Goal: Navigation & Orientation: Find specific page/section

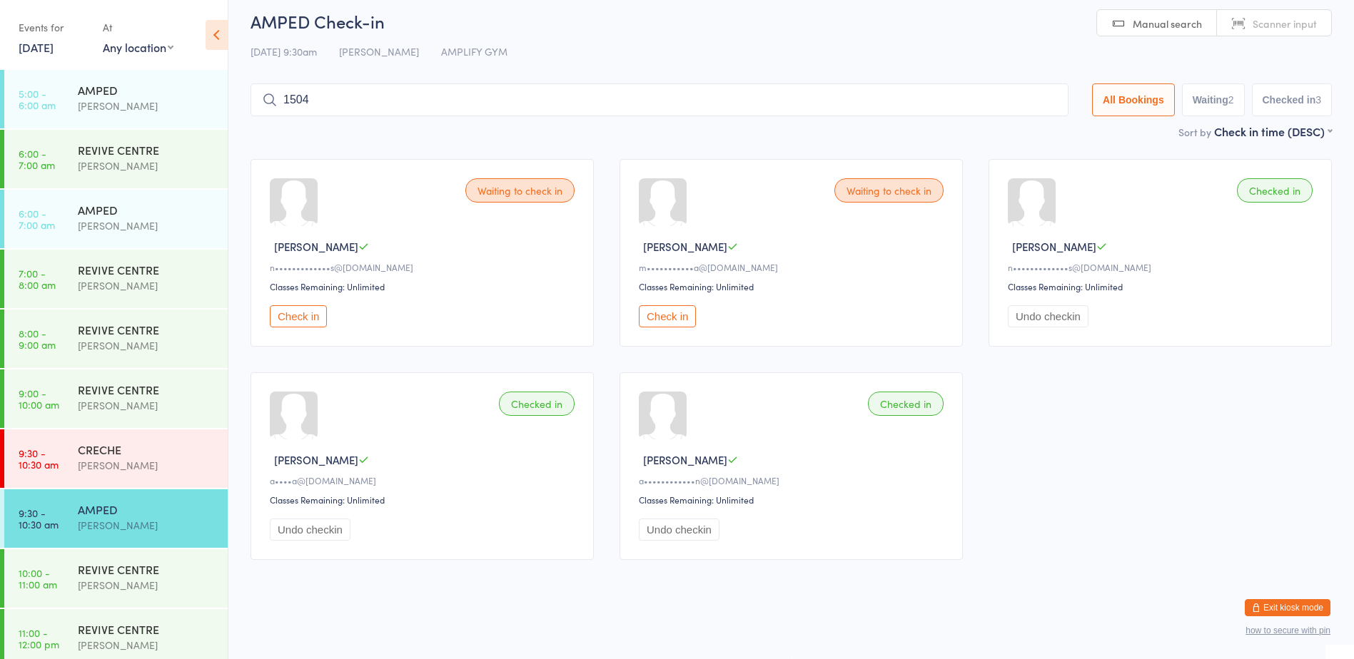
drag, startPoint x: 0, startPoint y: 0, endPoint x: 368, endPoint y: 148, distance: 396.1
click at [368, 148] on div "Waiting to check in Keith G n•••••••••••••s@gmail.com Classes Remaining: Unlimi…" at bounding box center [791, 359] width 1107 height 427
click at [1307, 615] on button "Exit kiosk mode" at bounding box center [1288, 607] width 86 height 17
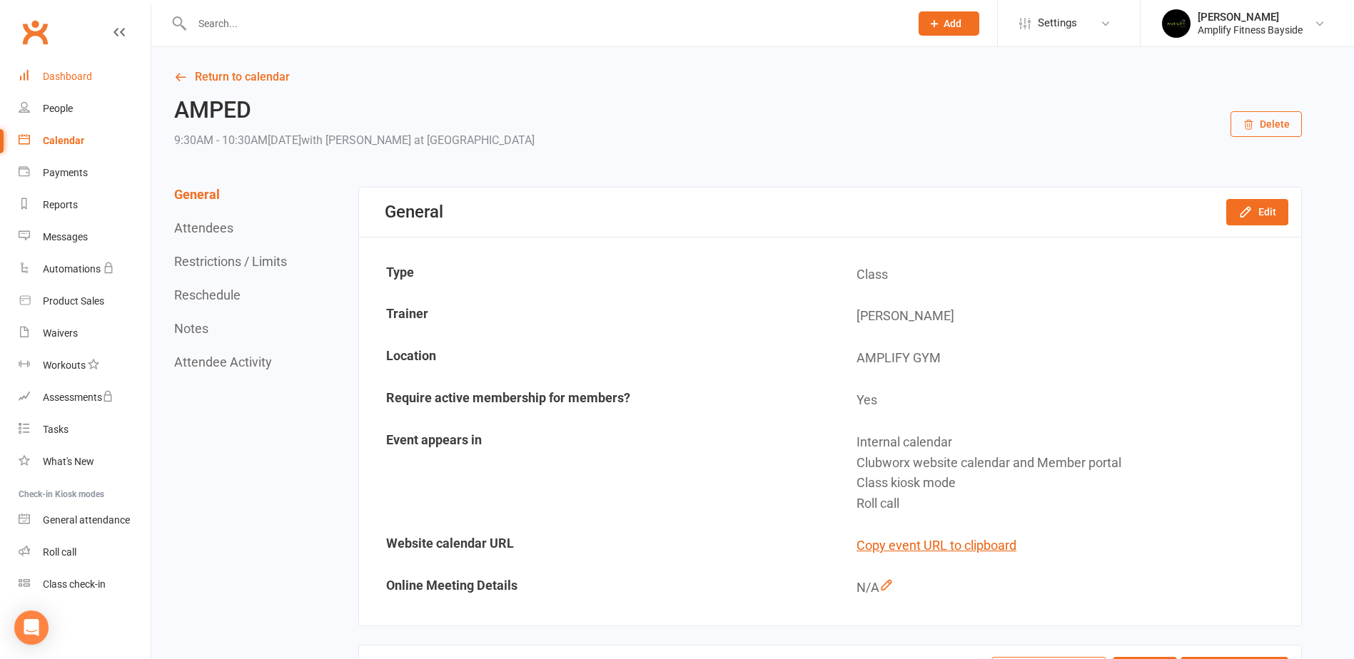
click at [68, 79] on div "Dashboard" at bounding box center [67, 76] width 49 height 11
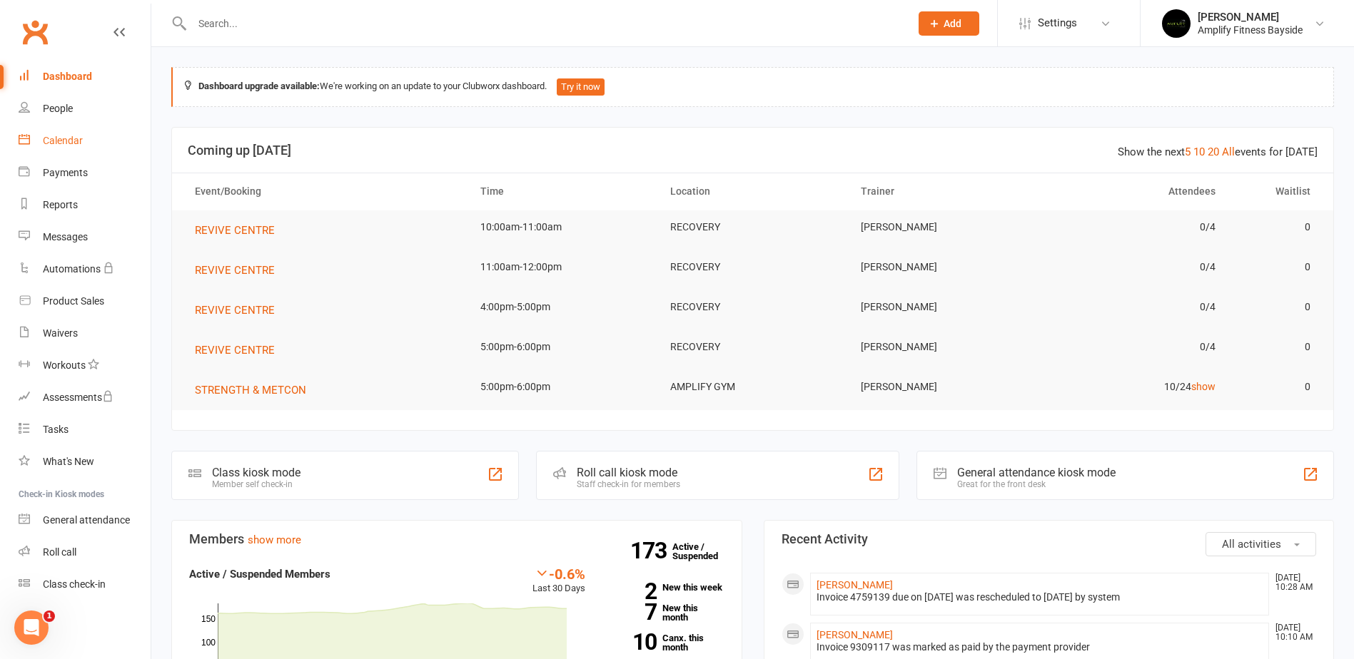
click at [89, 136] on link "Calendar" at bounding box center [85, 141] width 132 height 32
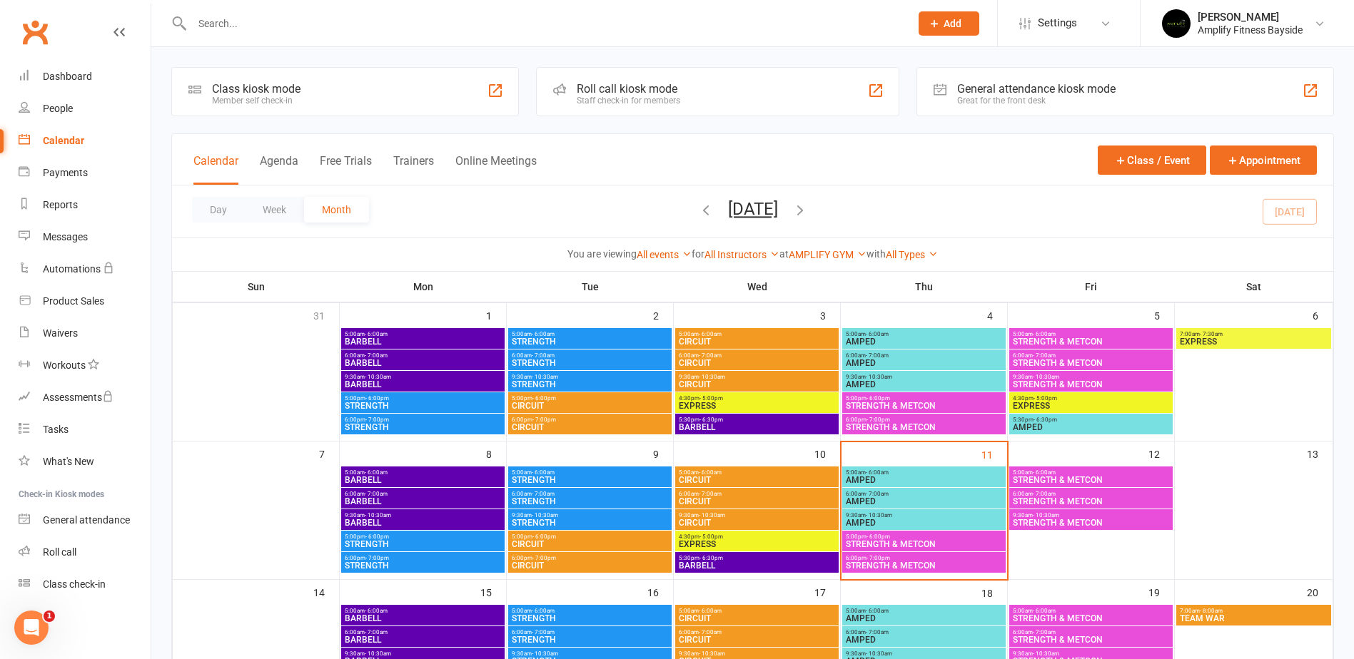
click at [901, 472] on span "5:00am - 6:00am" at bounding box center [924, 473] width 158 height 6
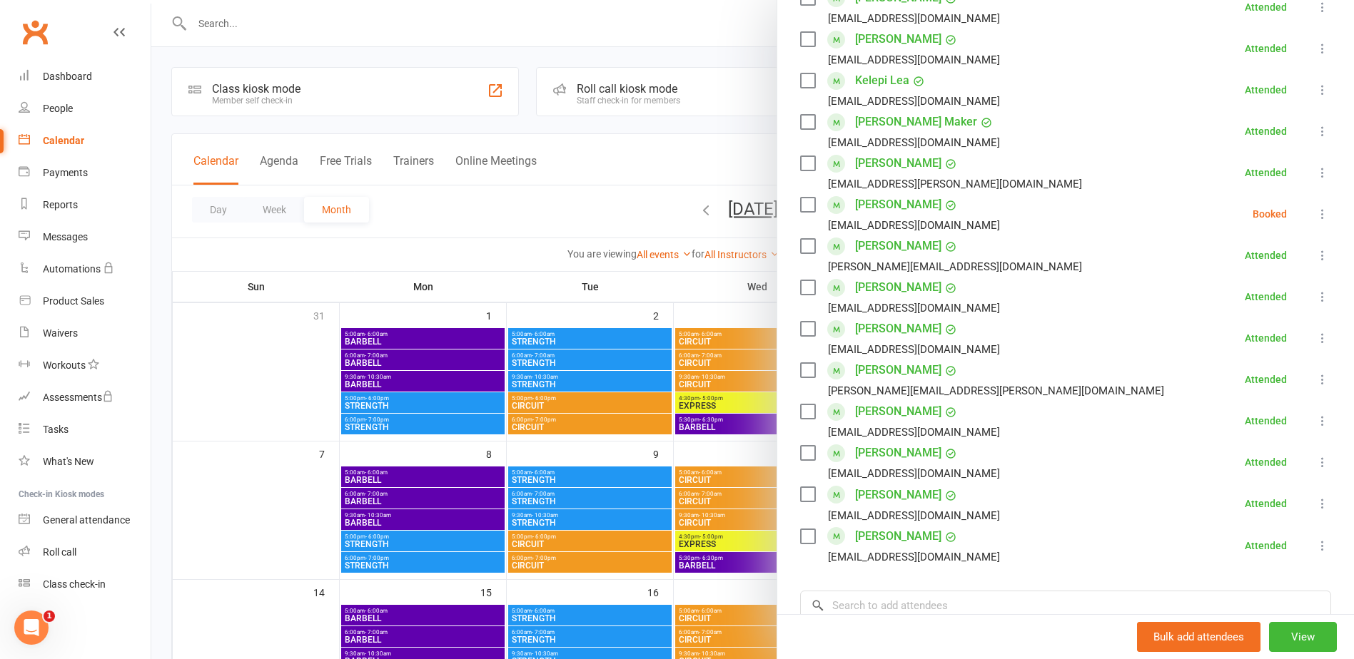
scroll to position [428, 0]
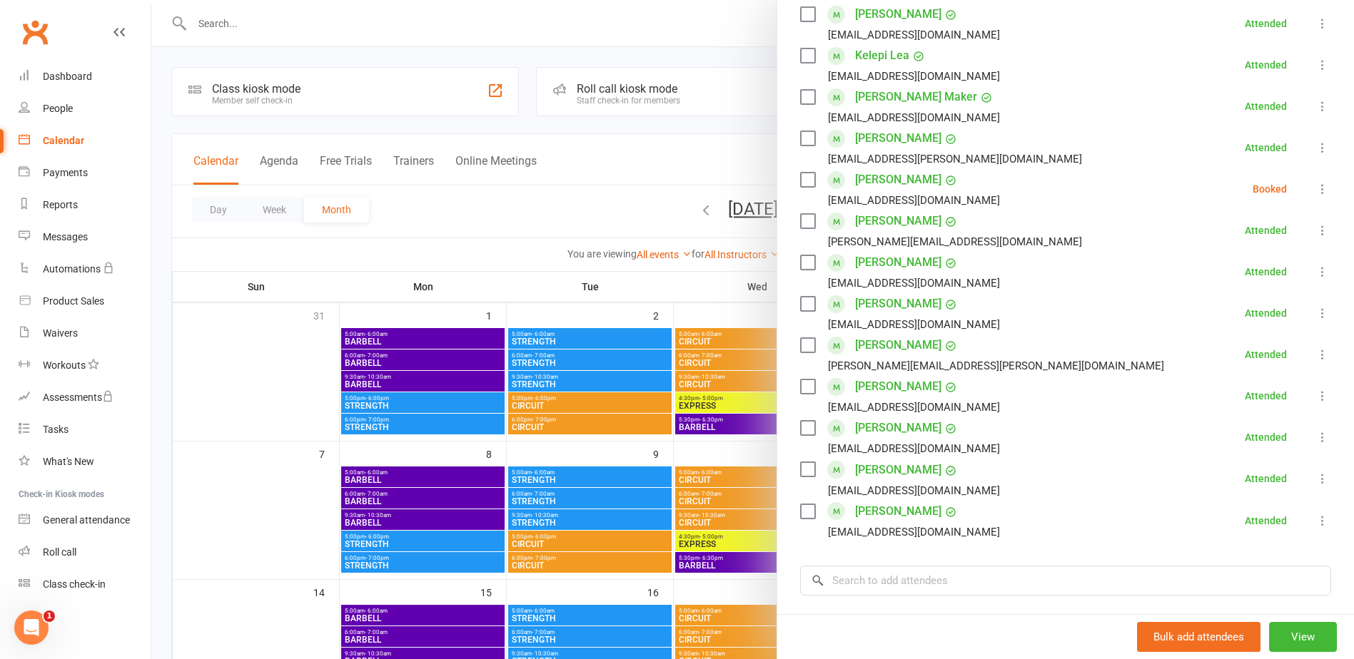
click at [730, 120] on div at bounding box center [752, 329] width 1202 height 659
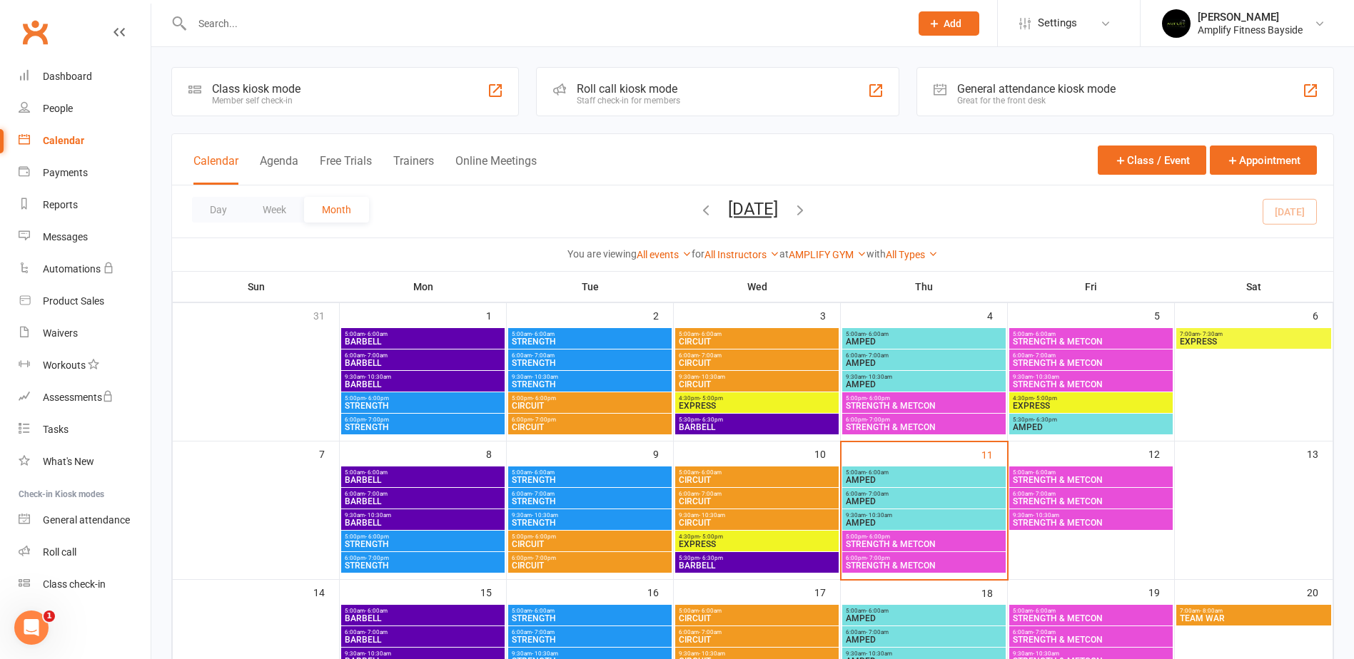
click at [923, 495] on span "6:00am - 7:00am" at bounding box center [924, 494] width 158 height 6
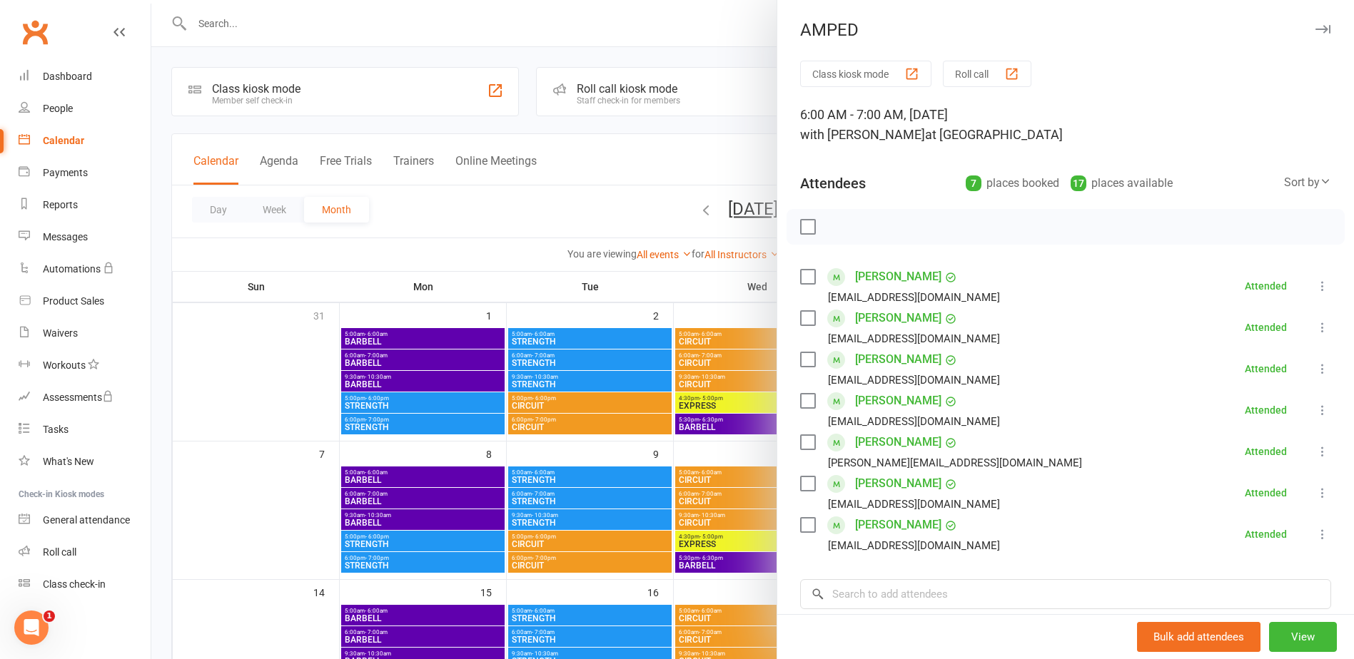
click at [737, 131] on div at bounding box center [752, 329] width 1202 height 659
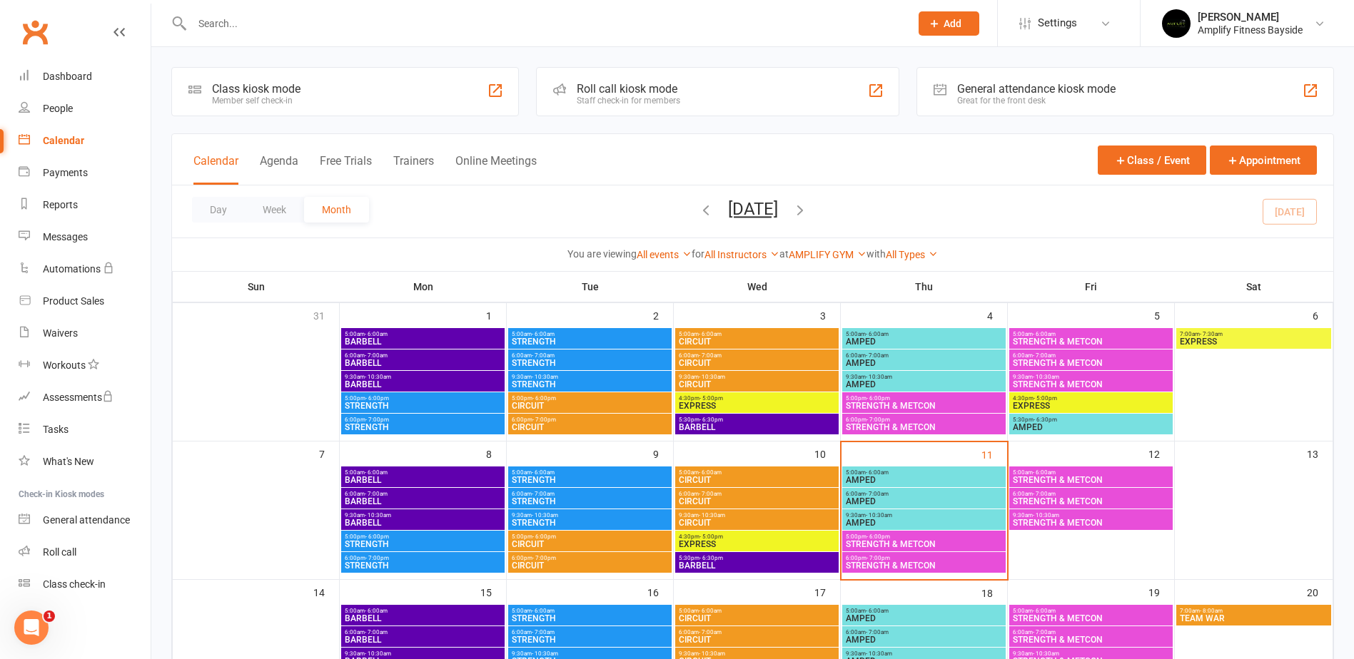
click at [883, 537] on span "- 6:00pm" at bounding box center [878, 537] width 24 height 6
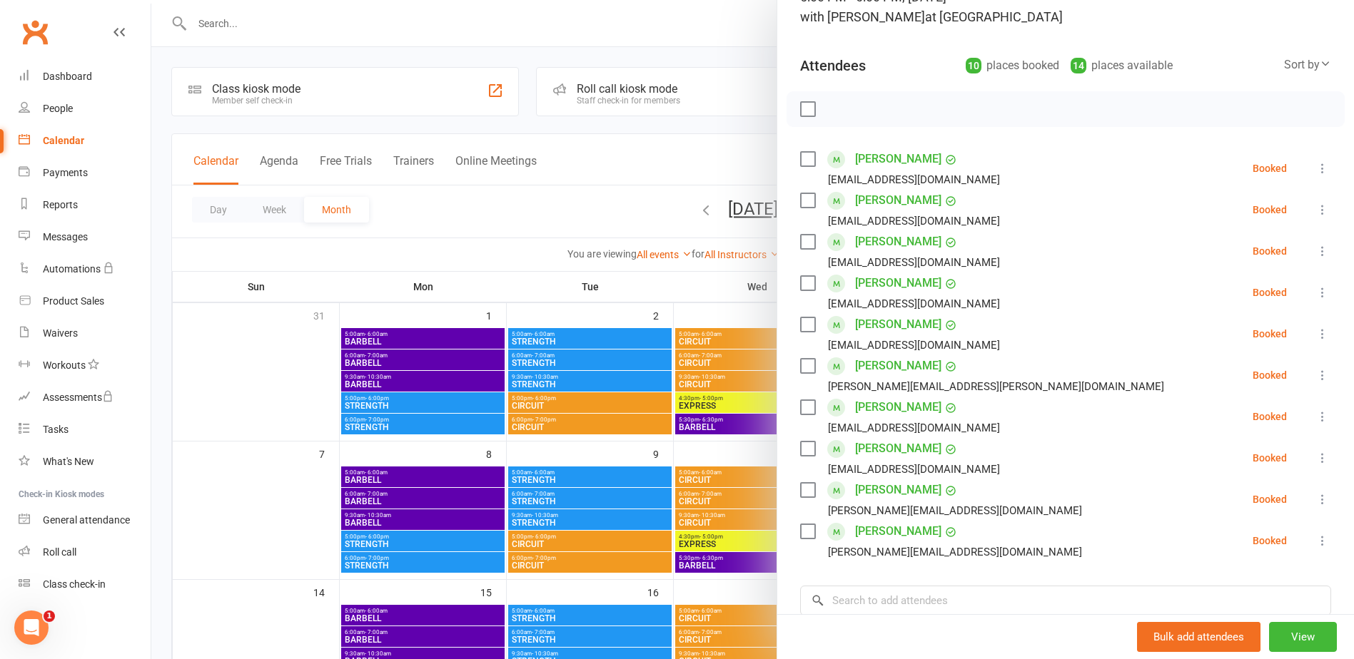
scroll to position [143, 0]
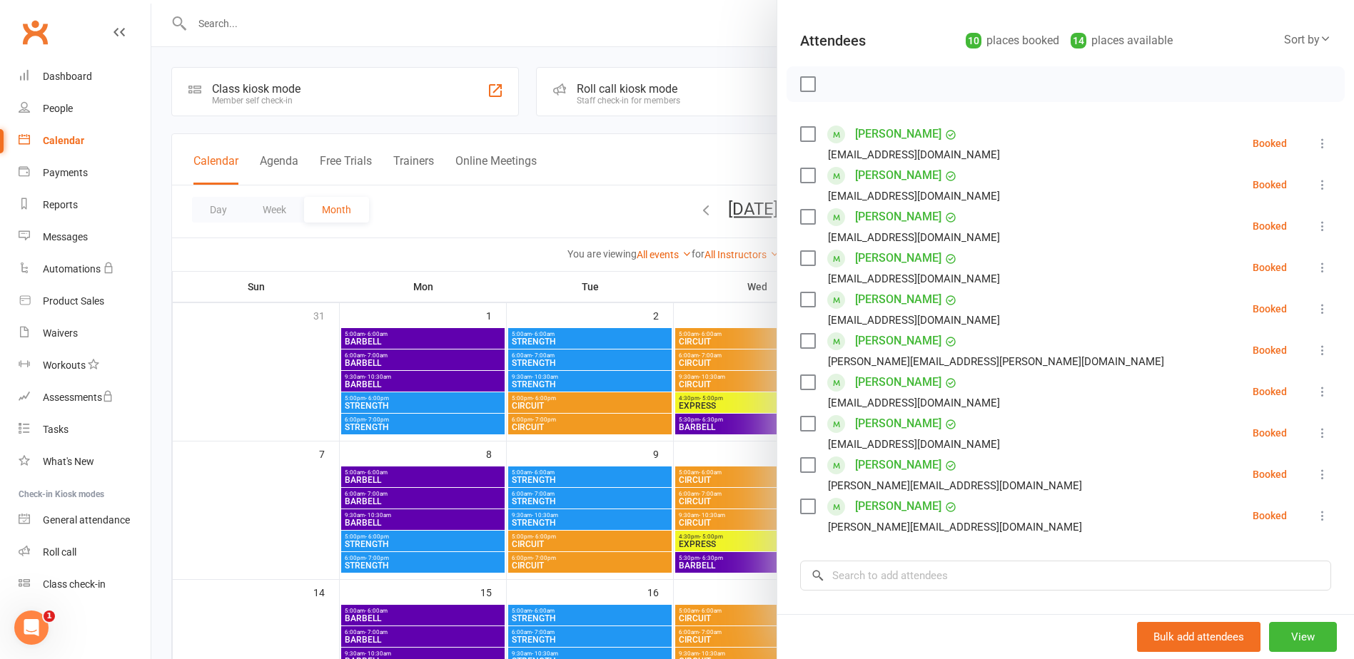
click at [713, 133] on div at bounding box center [752, 329] width 1202 height 659
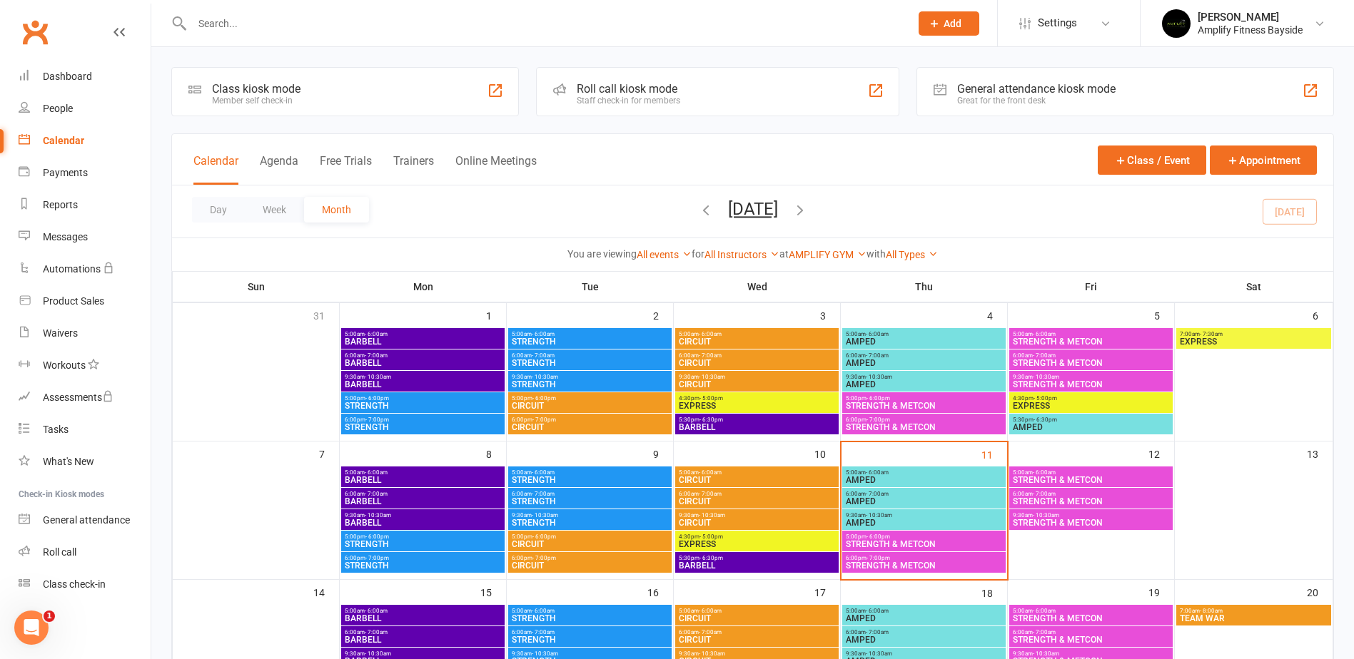
click at [884, 558] on span "- 7:00pm" at bounding box center [878, 558] width 24 height 6
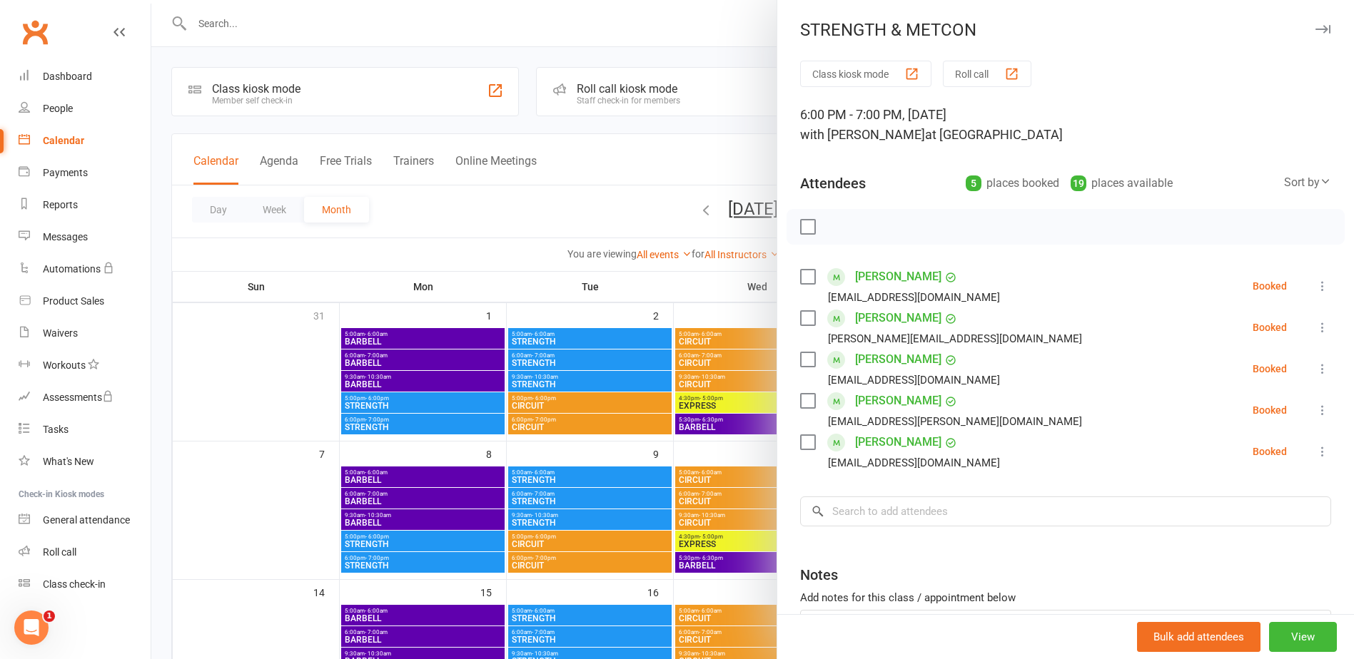
click at [742, 129] on div at bounding box center [752, 329] width 1202 height 659
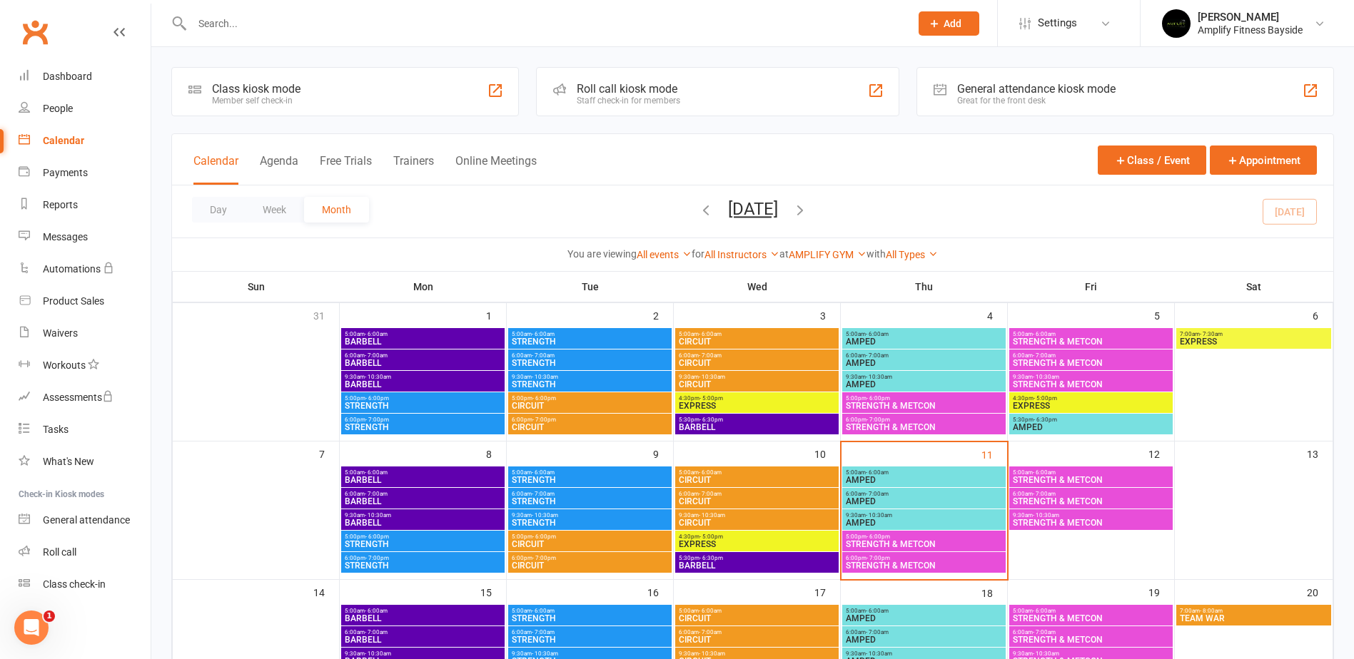
click at [1047, 476] on span "STRENGTH & METCON" at bounding box center [1091, 480] width 158 height 9
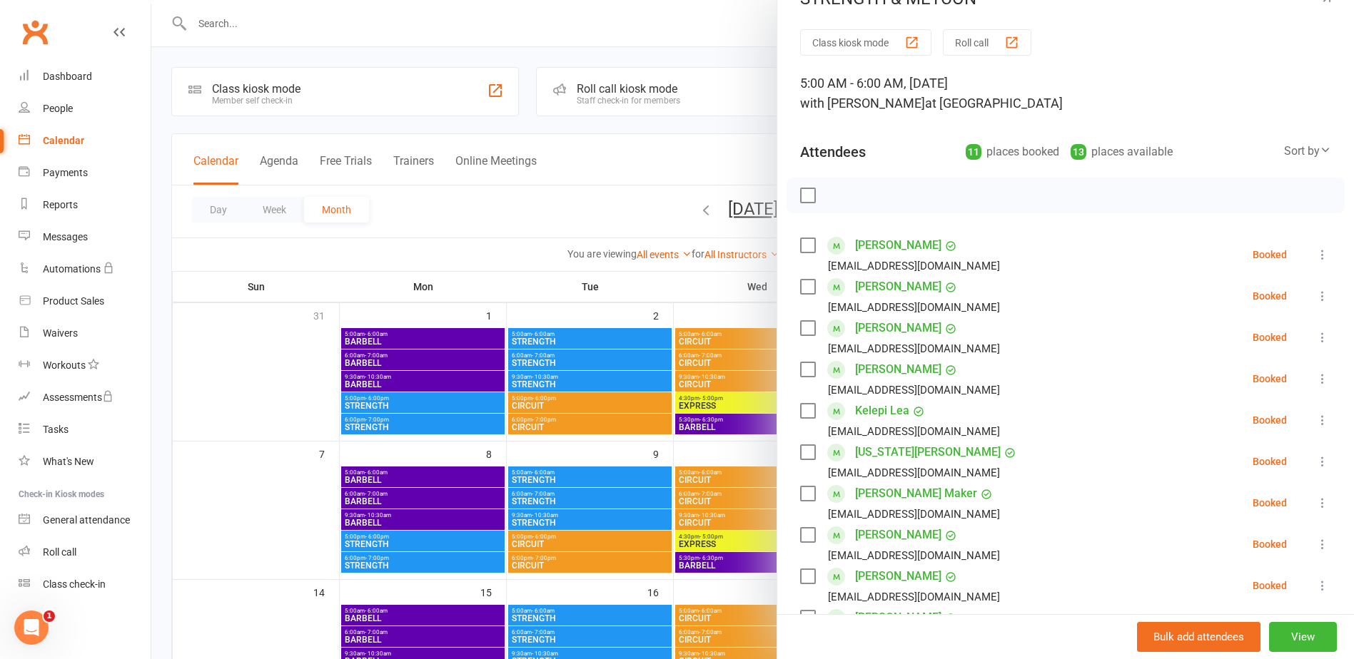
scroll to position [0, 0]
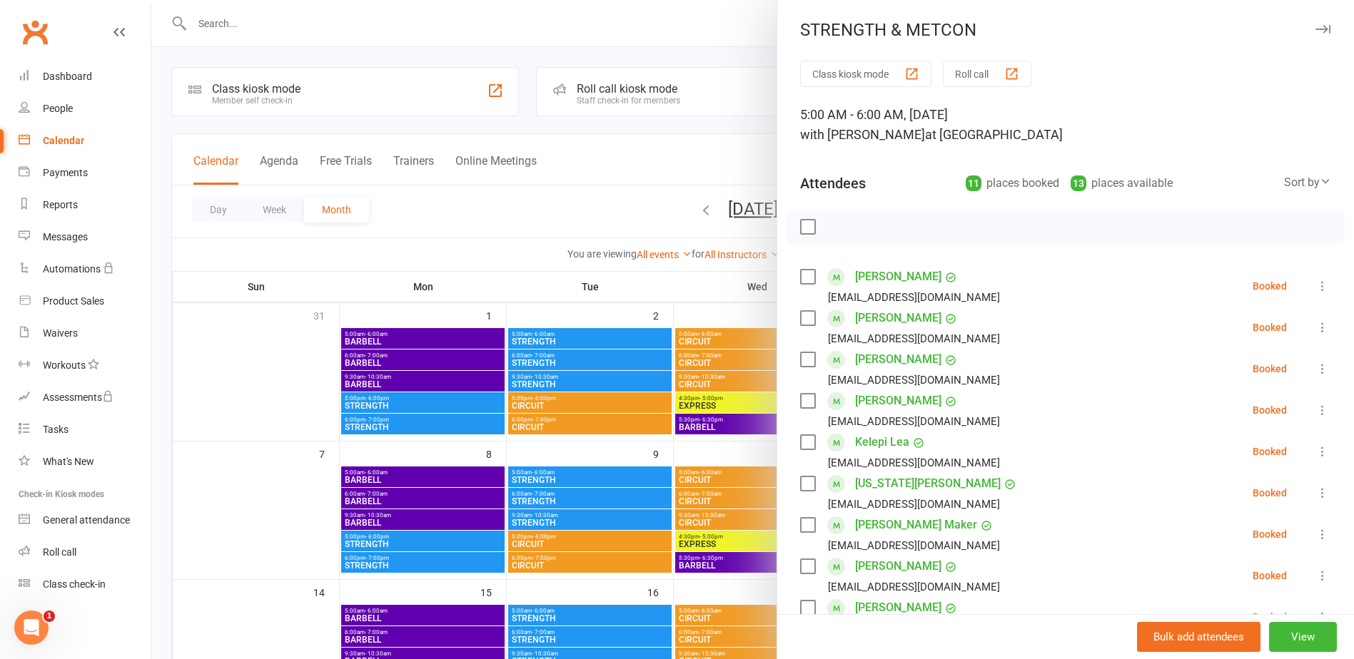
click at [745, 121] on div at bounding box center [752, 329] width 1202 height 659
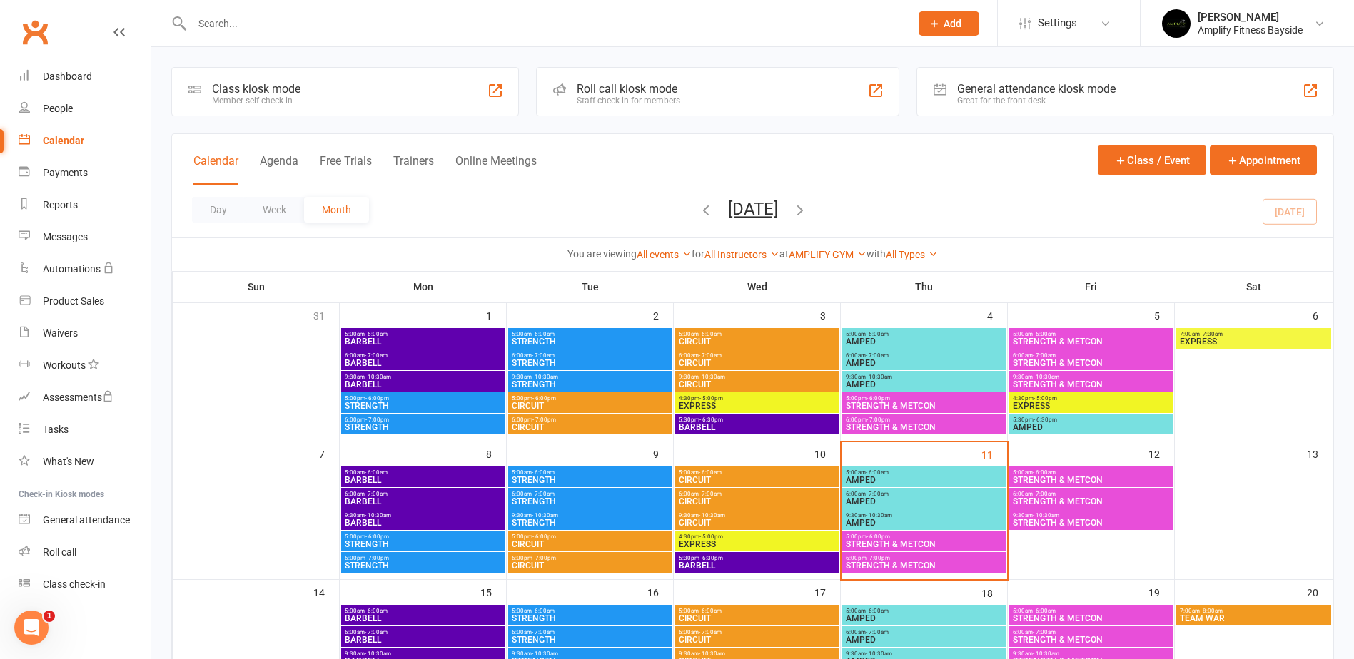
click at [1063, 493] on span "6:00am - 7:00am" at bounding box center [1091, 494] width 158 height 6
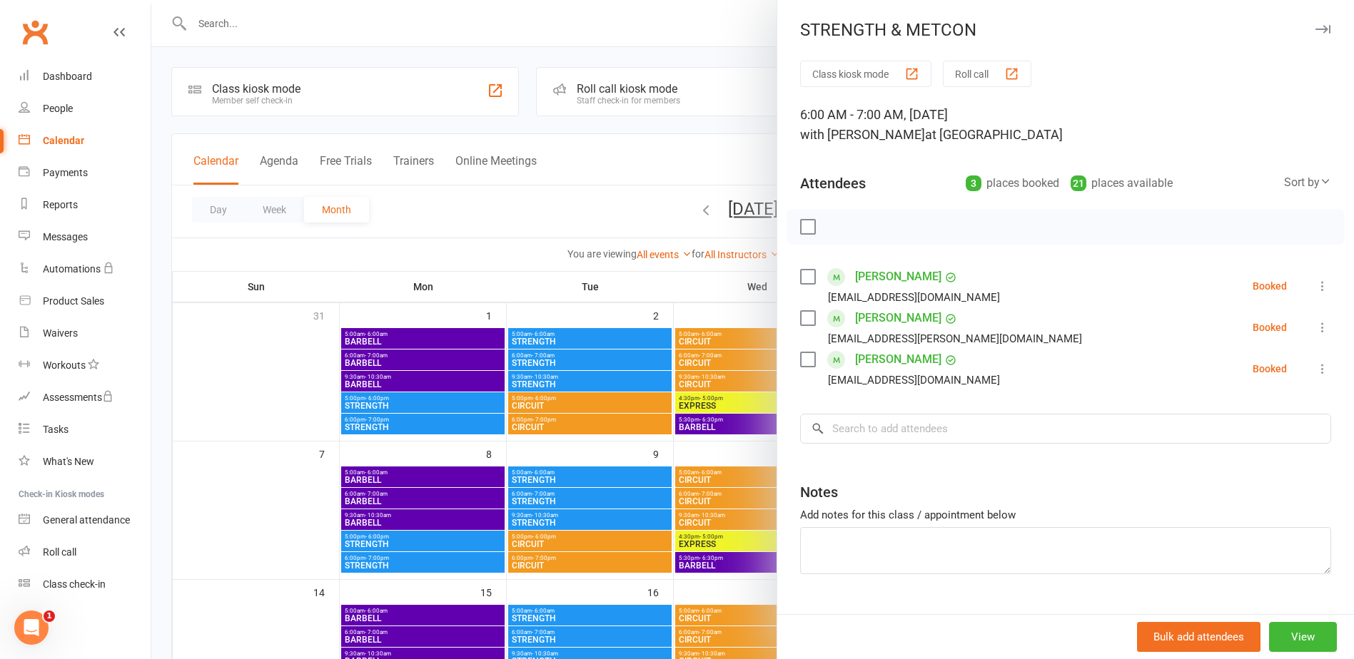
click at [737, 126] on div at bounding box center [752, 329] width 1202 height 659
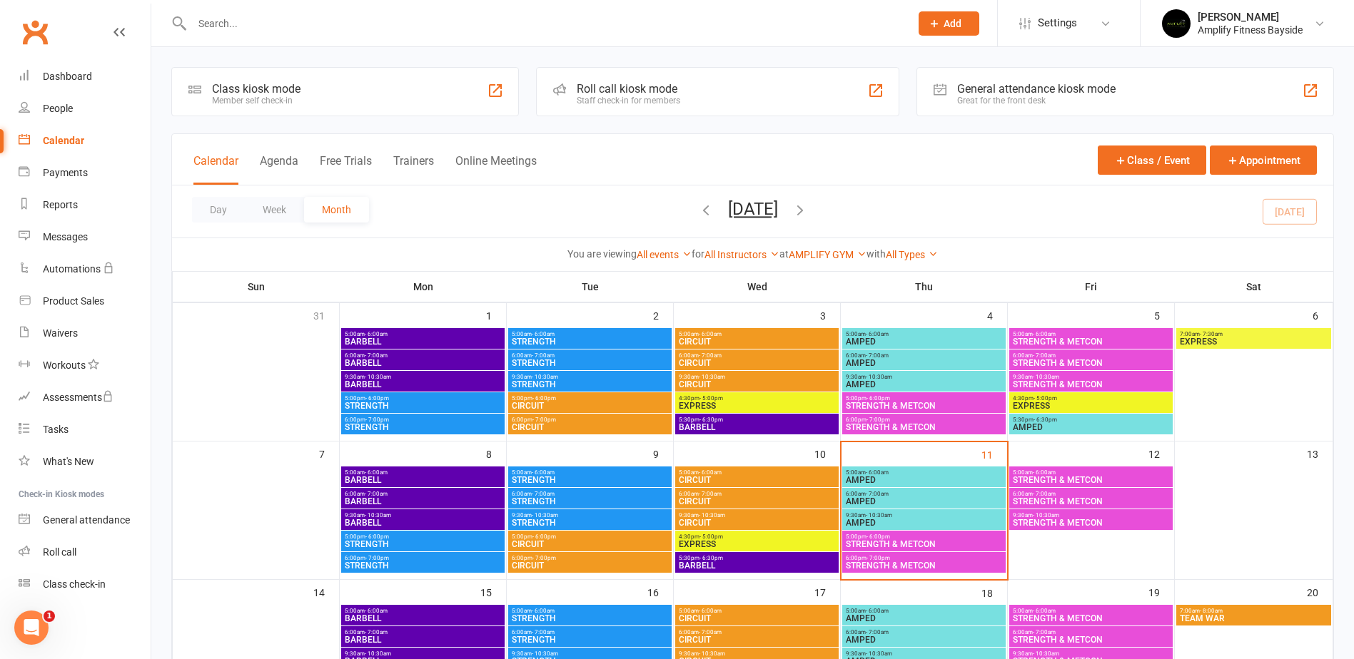
click at [1063, 514] on span "9:30am - 10:30am" at bounding box center [1091, 515] width 158 height 6
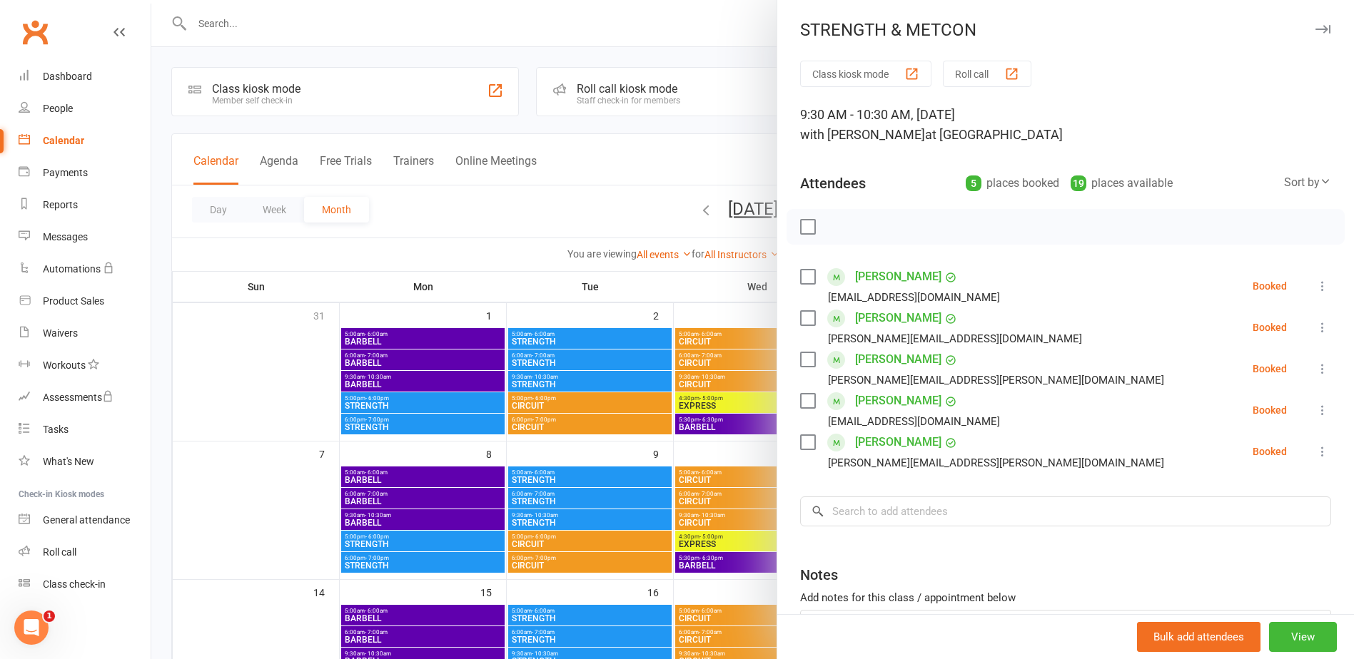
click at [163, 90] on div at bounding box center [752, 329] width 1202 height 659
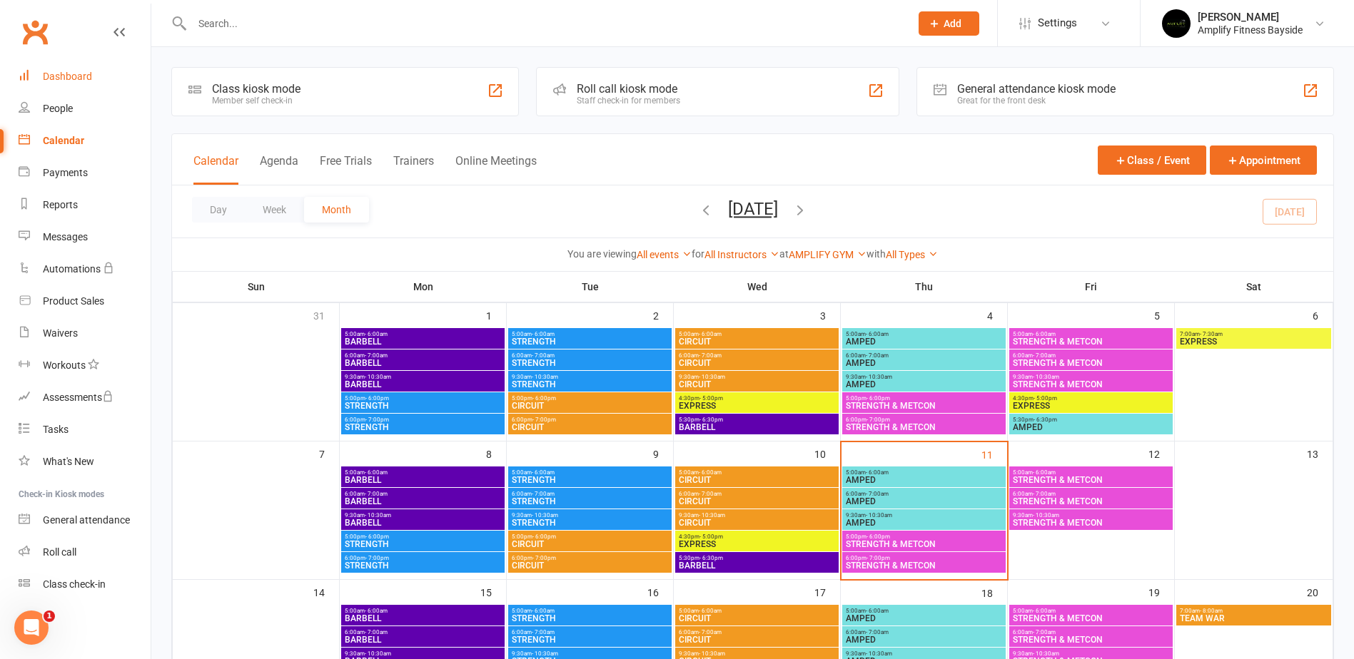
click at [101, 71] on link "Dashboard" at bounding box center [85, 77] width 132 height 32
